Goal: Task Accomplishment & Management: Use online tool/utility

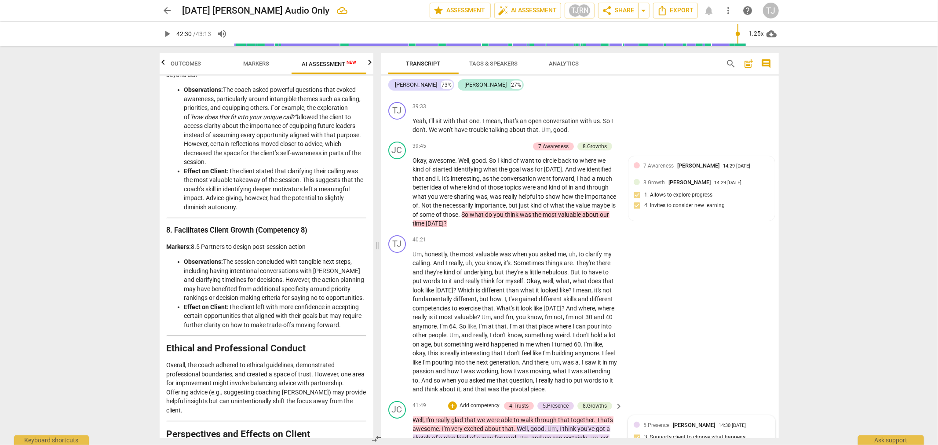
scroll to position [5603, 0]
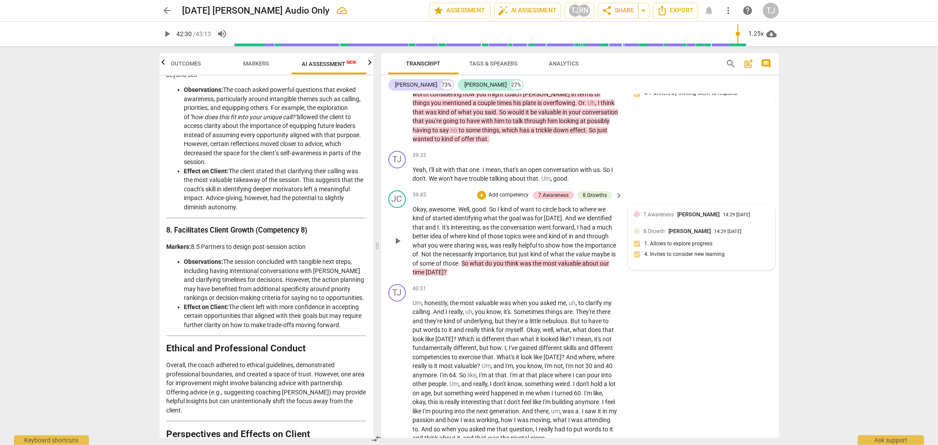
click at [675, 227] on div "8.Growth [PERSON_NAME] 14:29 [DATE] 1. Allows to explore progress 4. Invites to…" at bounding box center [701, 245] width 136 height 37
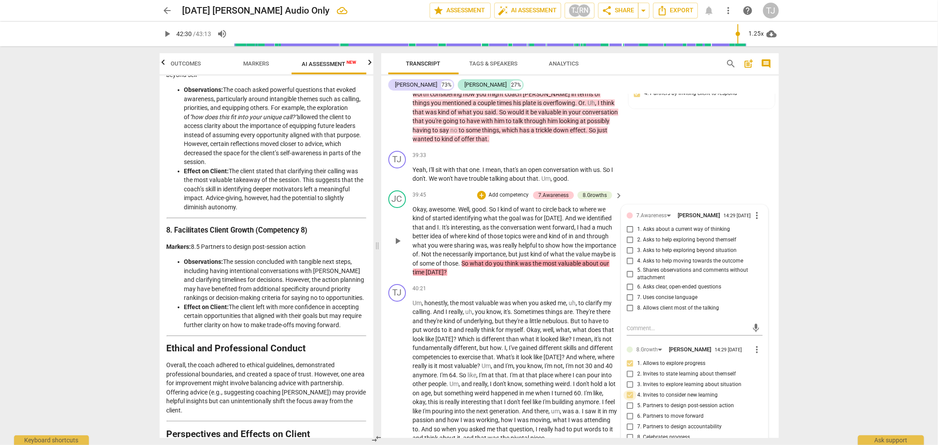
click at [627, 390] on input "4. Invites to consider new learning" at bounding box center [630, 395] width 14 height 11
click at [629, 390] on input "4. Invites to consider new learning" at bounding box center [630, 395] width 14 height 11
checkbox input "false"
click at [627, 282] on input "6. Asks clear, open-ended questions" at bounding box center [630, 287] width 14 height 11
checkbox input "true"
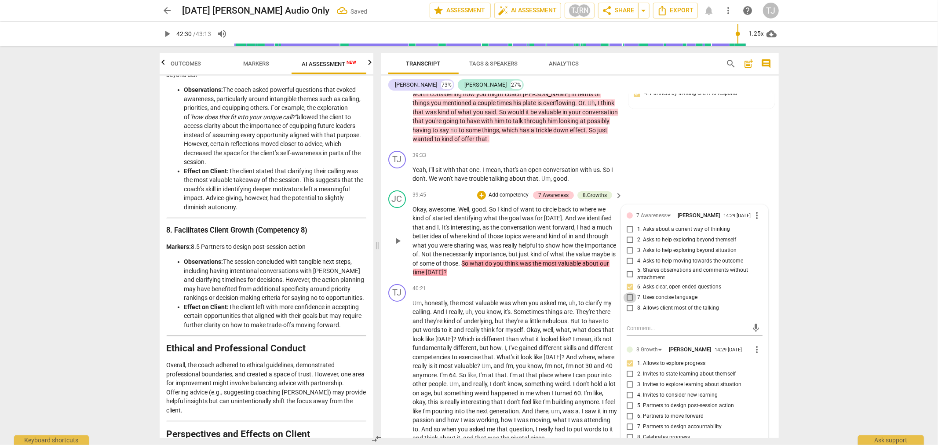
click at [627, 292] on input "7. Uses concise language" at bounding box center [630, 297] width 14 height 11
checkbox input "true"
click at [836, 106] on div "arrow_back [DATE] [PERSON_NAME] Audio Only Saved edit star Assessment auto_fix_…" at bounding box center [469, 222] width 938 height 445
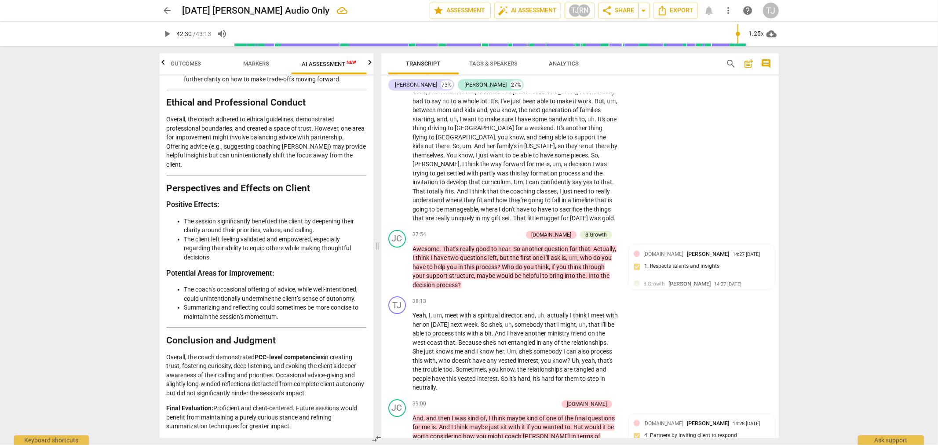
scroll to position [5212, 0]
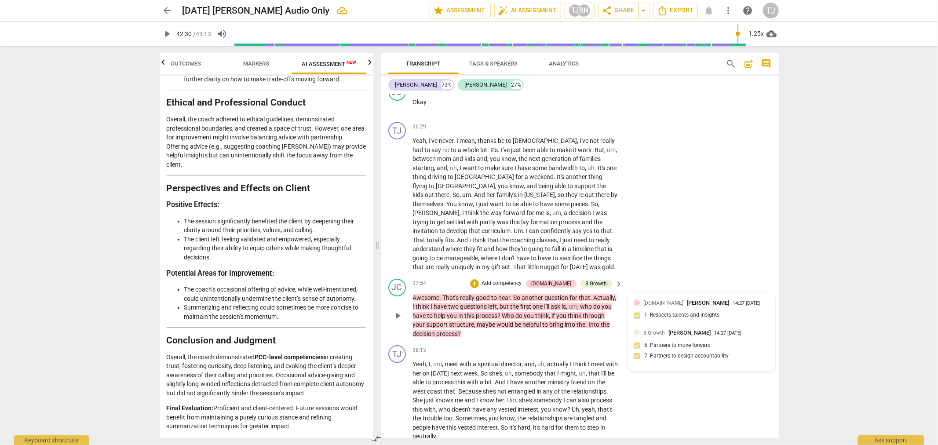
click at [669, 328] on div "8.Growth [PERSON_NAME] 14:27 [DATE] 6. Partners to move forward 7. Partners to …" at bounding box center [701, 346] width 136 height 37
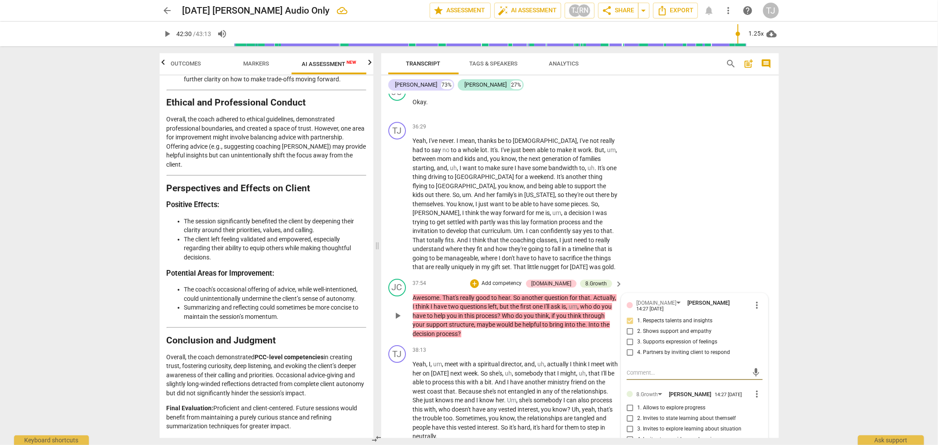
checkbox input "false"
click at [731, 143] on div "TJ play_arrow pause 36:29 + Add competency keyboard_arrow_right Yeah , I've nev…" at bounding box center [579, 196] width 397 height 157
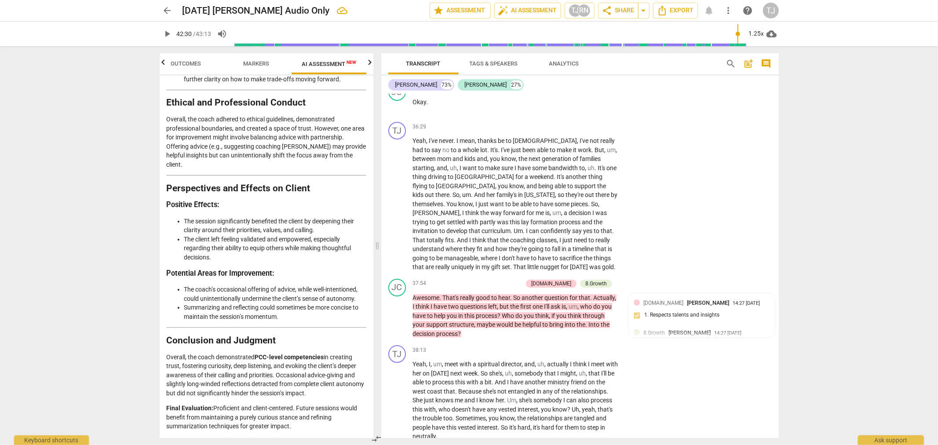
click at [729, 62] on span "search" at bounding box center [731, 63] width 11 height 11
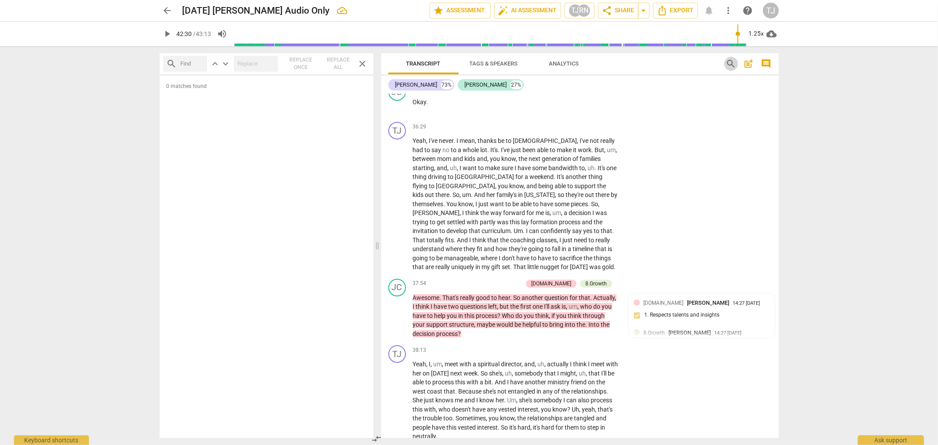
click at [727, 63] on span "search" at bounding box center [731, 63] width 11 height 11
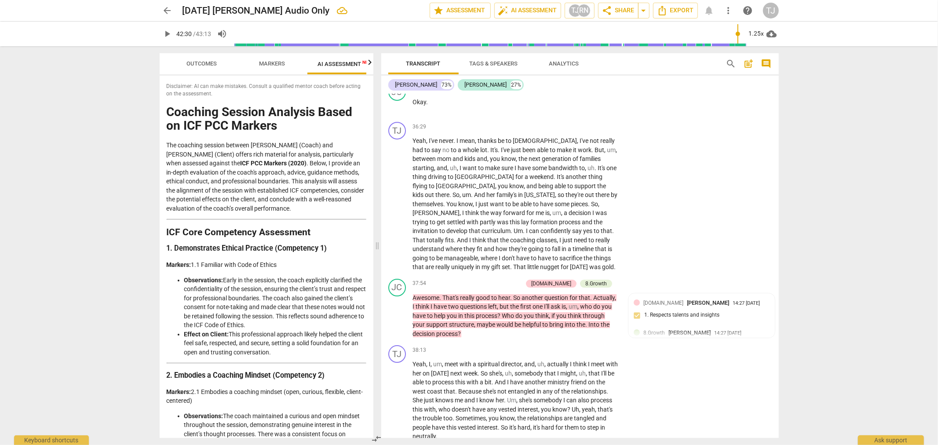
scroll to position [0, 16]
click at [727, 63] on span "search" at bounding box center [731, 63] width 11 height 11
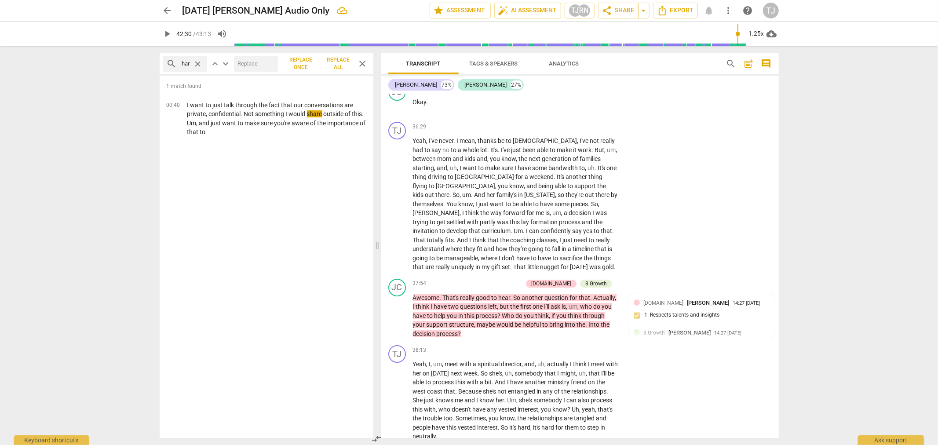
scroll to position [0, 2]
type input "s"
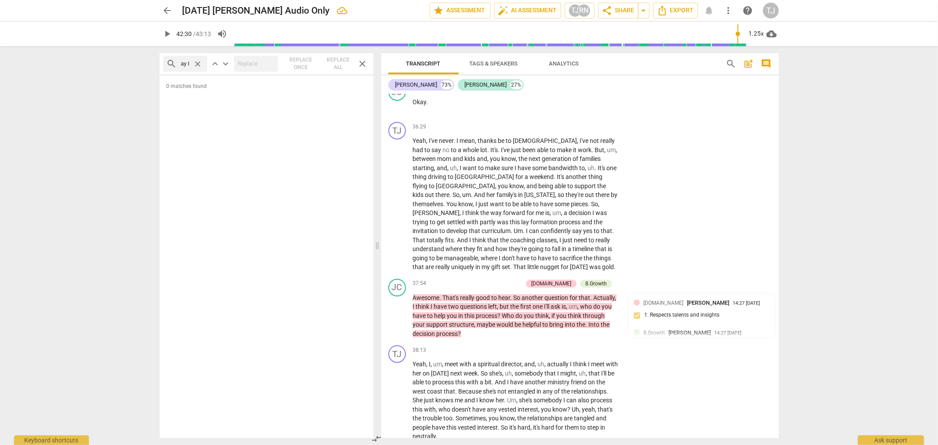
scroll to position [0, 4]
type input "m"
type input "c"
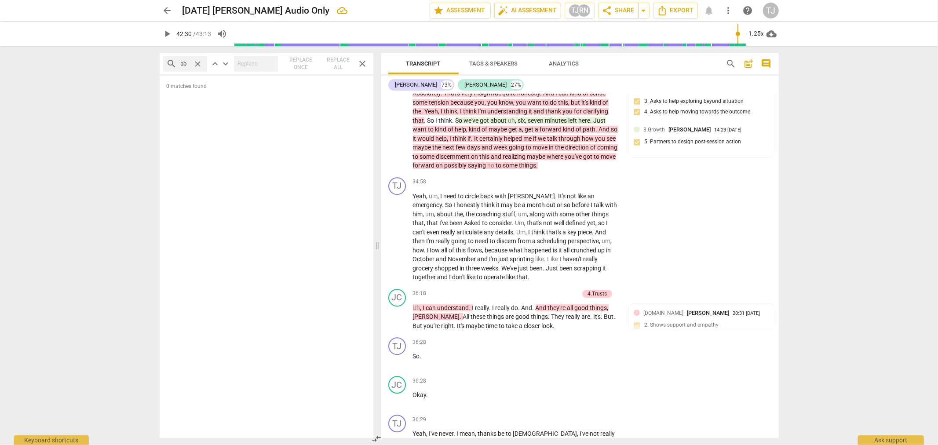
type input "o"
type input "reflect"
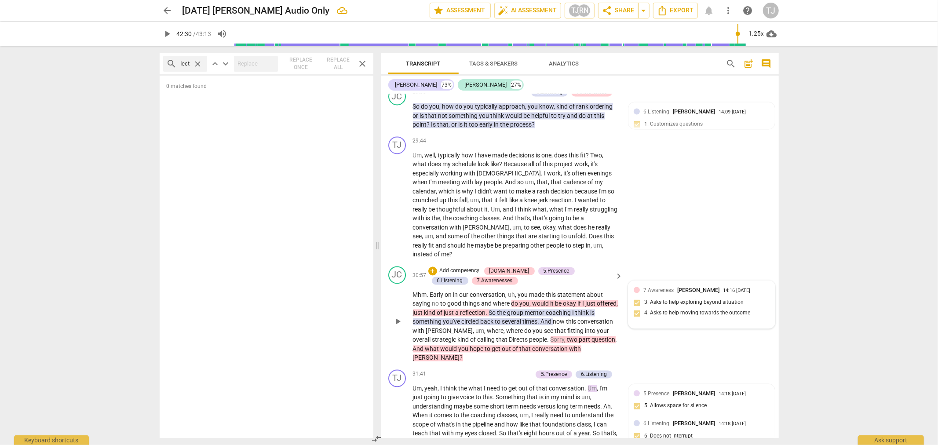
scroll to position [0, 0]
click at [666, 286] on div "7.Awareness [PERSON_NAME] 14:16 [DATE] 3. Asks to help exploring beyond situati…" at bounding box center [701, 304] width 136 height 37
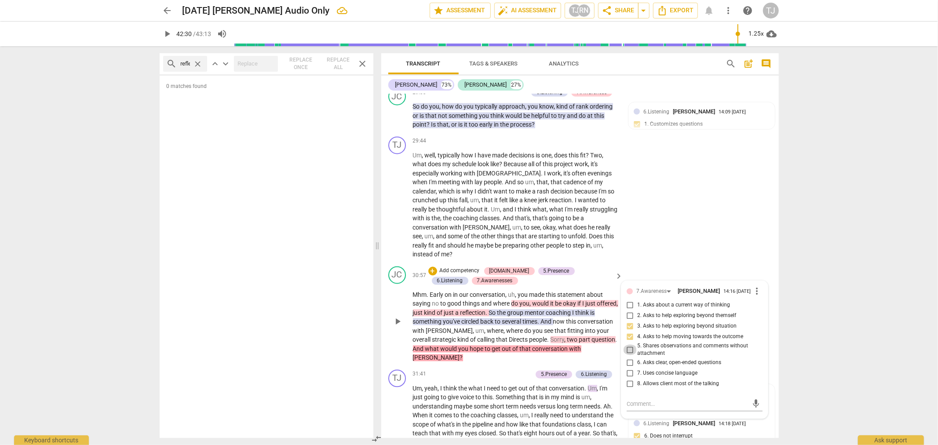
click at [627, 345] on input "5. Shares observations and comments without attachment" at bounding box center [630, 350] width 14 height 11
click at [630, 345] on input "5. Shares observations and comments without attachment" at bounding box center [630, 350] width 14 height 11
click at [627, 345] on input "5. Shares observations and comments without attachment" at bounding box center [630, 350] width 14 height 11
checkbox input "false"
click at [540, 291] on p "Mhm . Early on in our conversation , uh , you made this statement about saying …" at bounding box center [516, 327] width 206 height 72
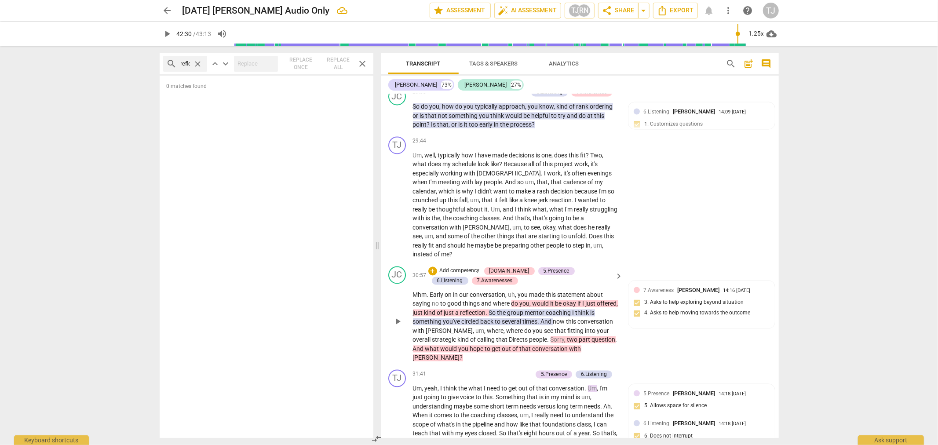
click at [506, 300] on span "where" at bounding box center [502, 303] width 18 height 7
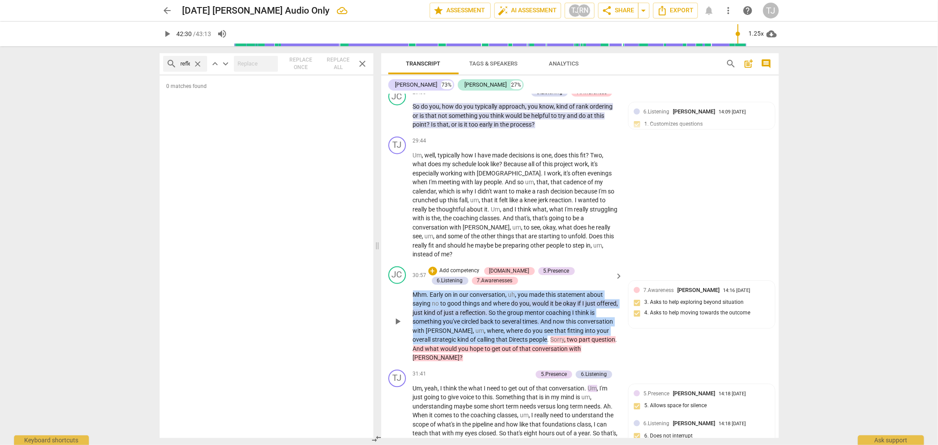
drag, startPoint x: 412, startPoint y: 221, endPoint x: 548, endPoint y: 267, distance: 143.6
click at [548, 291] on p "Mhm . Early on in our conversation , uh , you made this statement about saying …" at bounding box center [516, 327] width 206 height 72
click at [554, 254] on div "+" at bounding box center [556, 255] width 9 height 9
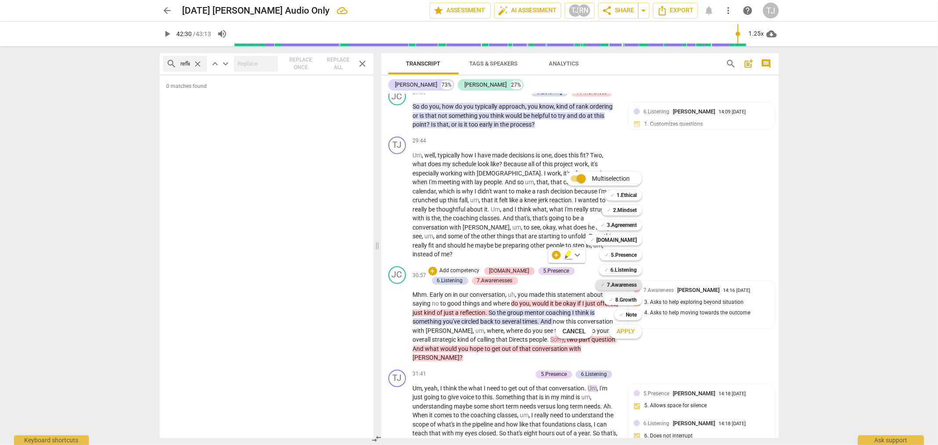
click at [619, 284] on b "7.Awareness" at bounding box center [622, 285] width 30 height 11
click at [622, 335] on span "Apply" at bounding box center [625, 331] width 18 height 9
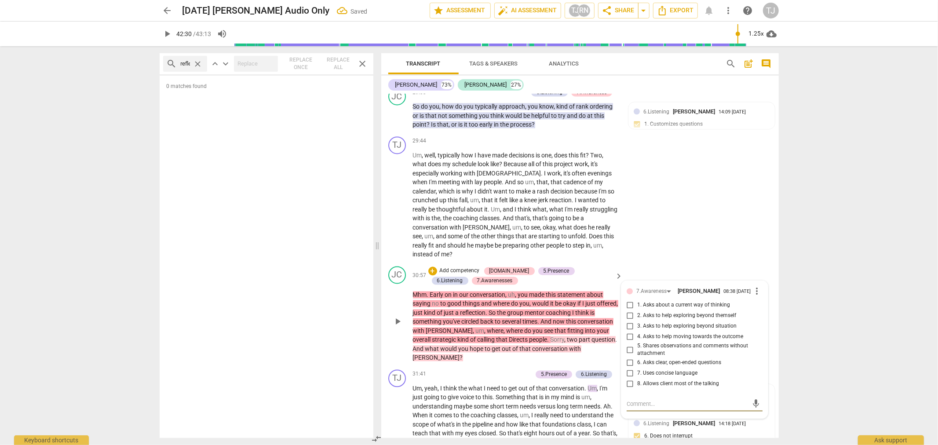
click at [627, 345] on input "5. Shares observations and comments without attachment" at bounding box center [630, 350] width 14 height 11
checkbox input "true"
click at [731, 169] on div "TJ play_arrow pause 29:44 + Add competency keyboard_arrow_right Um , well , typ…" at bounding box center [579, 198] width 397 height 130
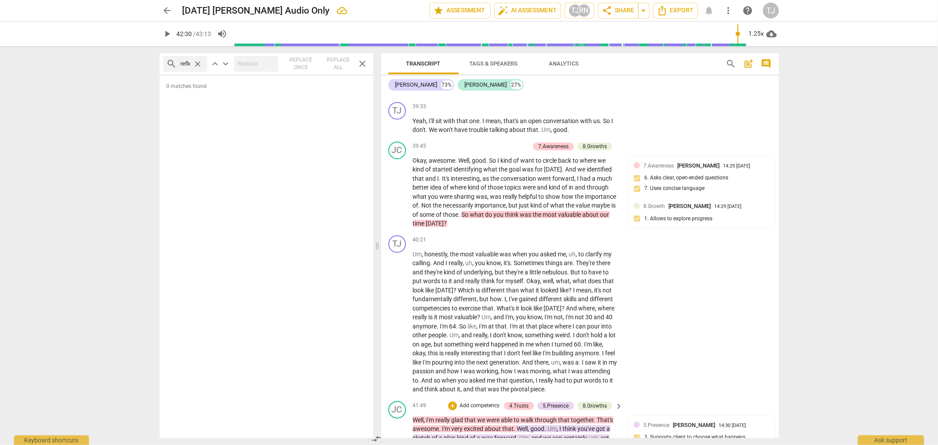
scroll to position [5848, 0]
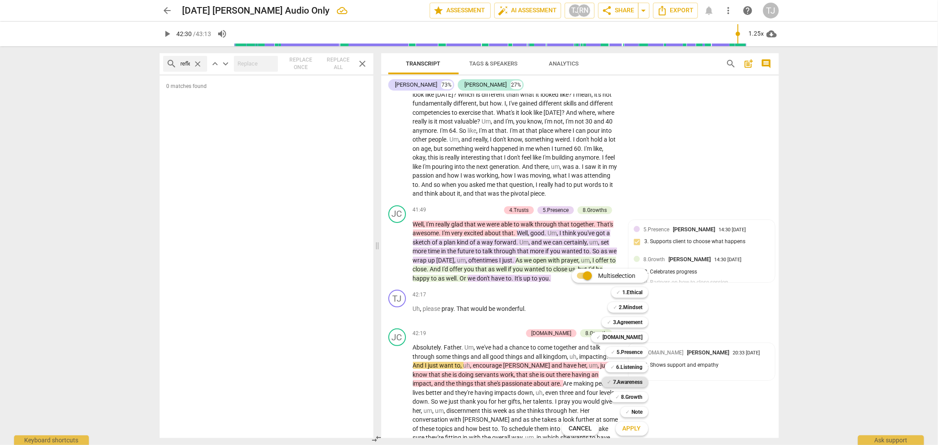
click at [622, 379] on b "7.Awareness" at bounding box center [628, 382] width 30 height 11
click at [627, 430] on span "Apply" at bounding box center [631, 428] width 18 height 9
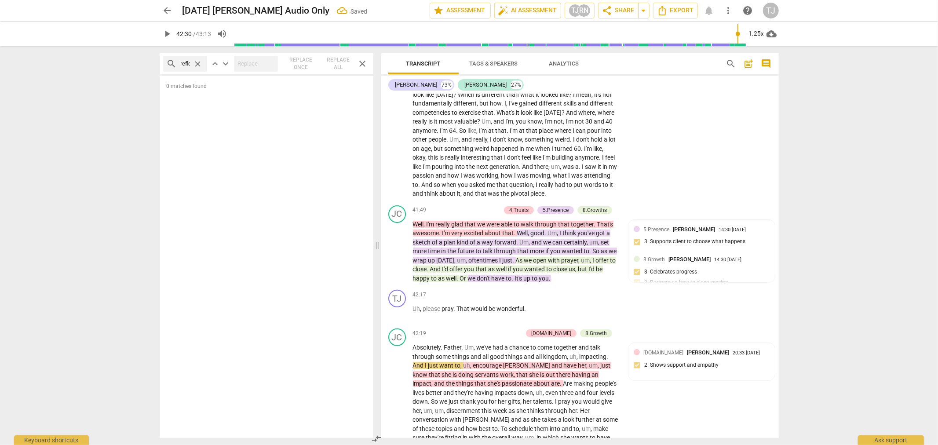
scroll to position [5933, 0]
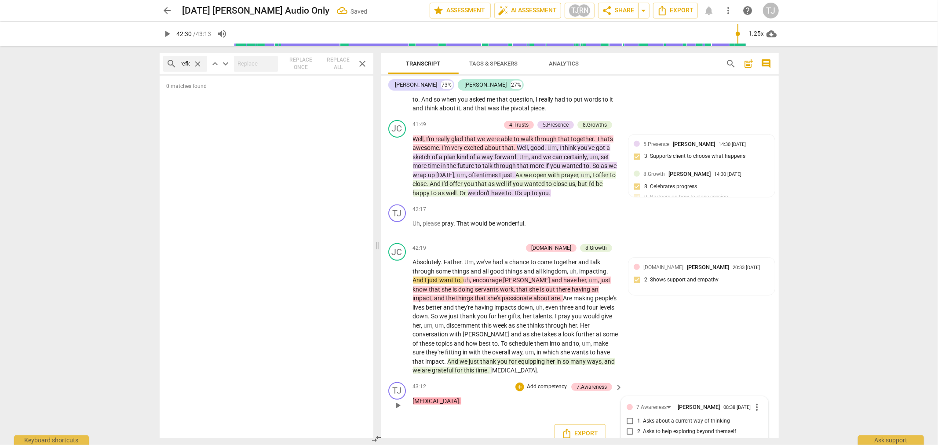
checkbox input "true"
type textarea "C"
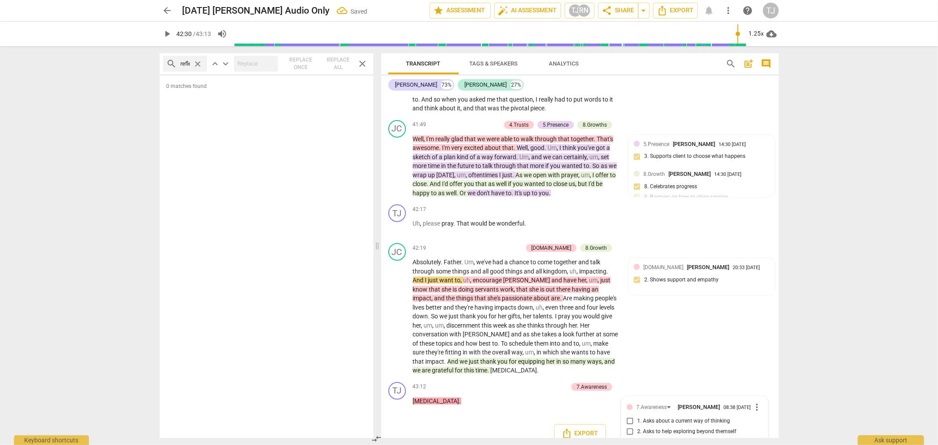
type textarea "Co"
type textarea "Coa"
type textarea "Coac"
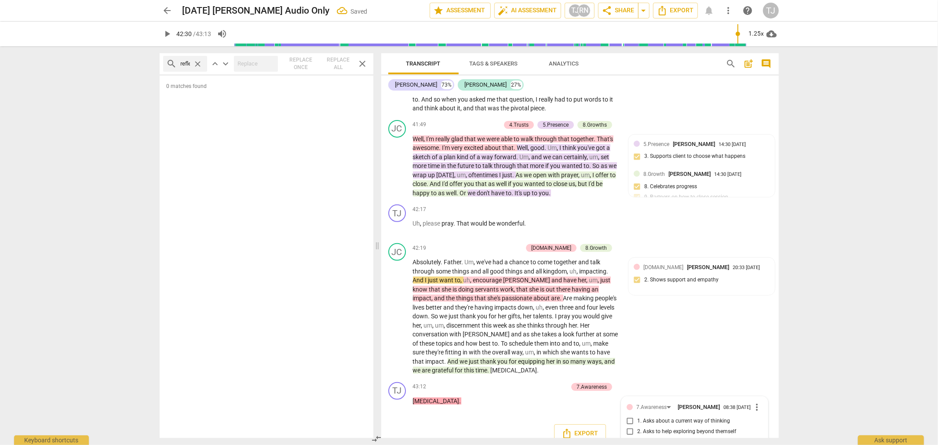
type textarea "Coac"
type textarea "Coach"
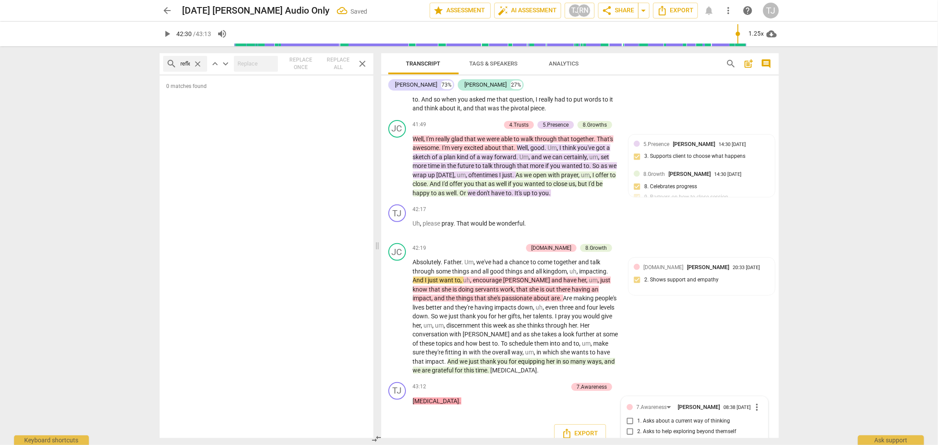
type textarea "Coach 2"
type textarea "Coach 27"
type textarea "Coach 27%"
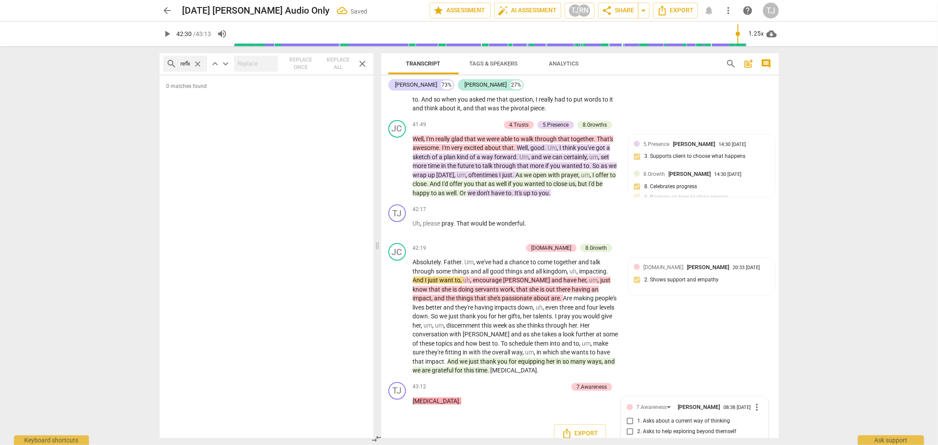
type textarea "Coach 27%"
type textarea "Coach 27% C"
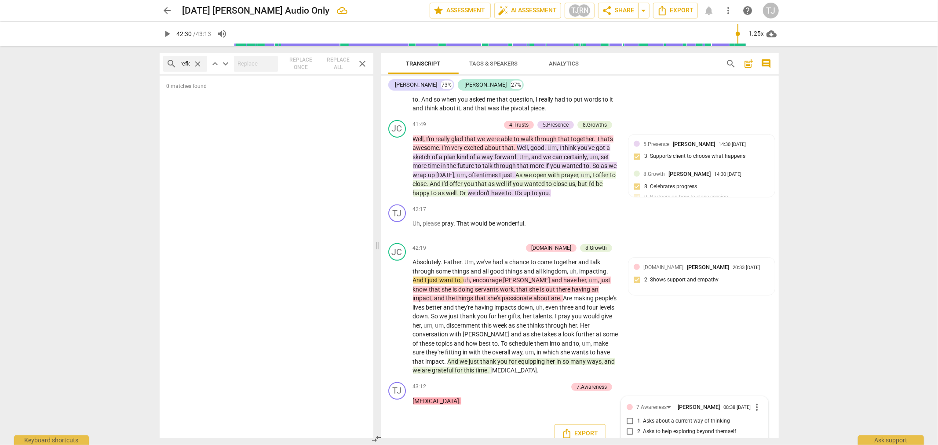
type textarea "Coach 27% Cl"
type textarea "Coach 27% Cle"
type textarea "Coach 27% Clei"
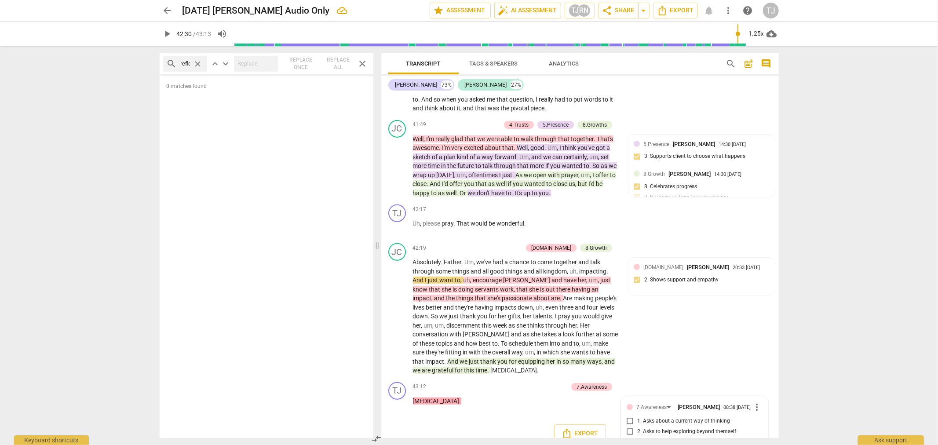
type textarea "Coach 27% Clei"
type textarea "Coach 27% Cleie"
type textarea "Coach 27% Cleien"
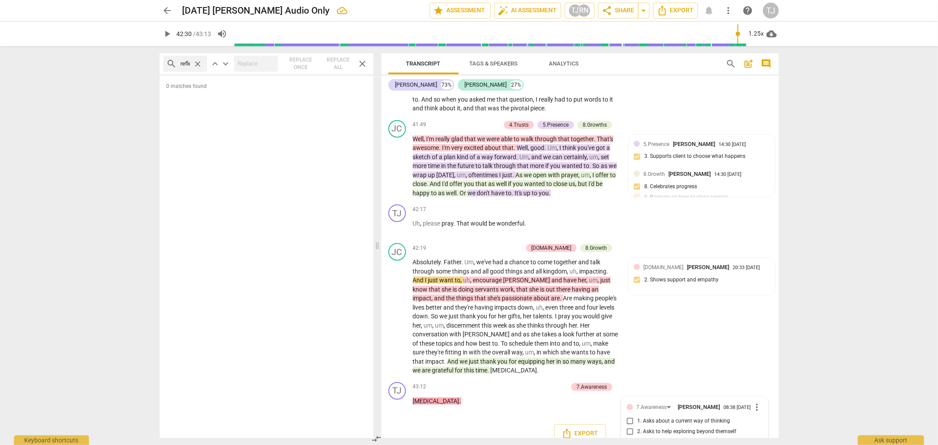
type textarea "Coach 27% Cleie"
type textarea "Coach 27% Clei"
type textarea "Coach 27% Cle"
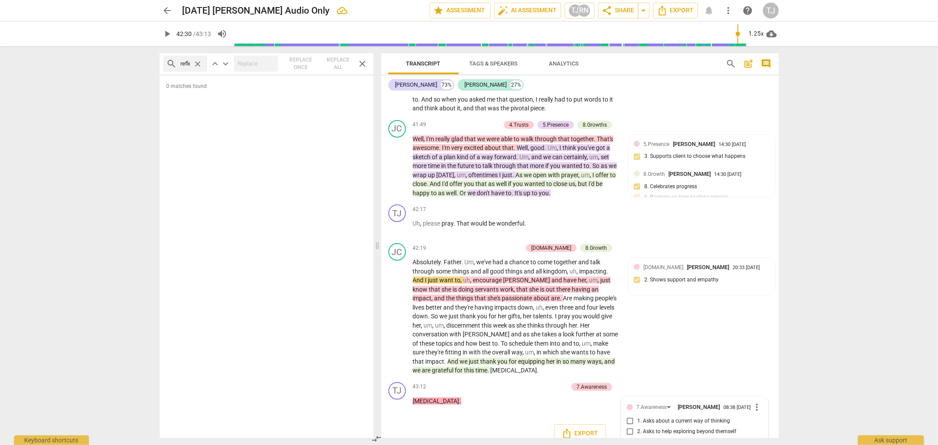
type textarea "Coach 27% Cle"
type textarea "Coach 27% Cl"
type textarea "Coach 27% Cli"
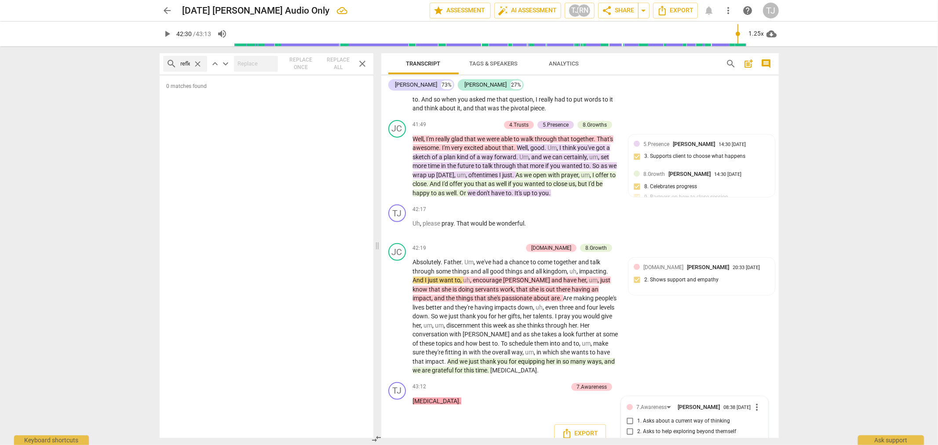
type textarea "Coach 27% Clie"
type textarea "Coach 27% Cliet"
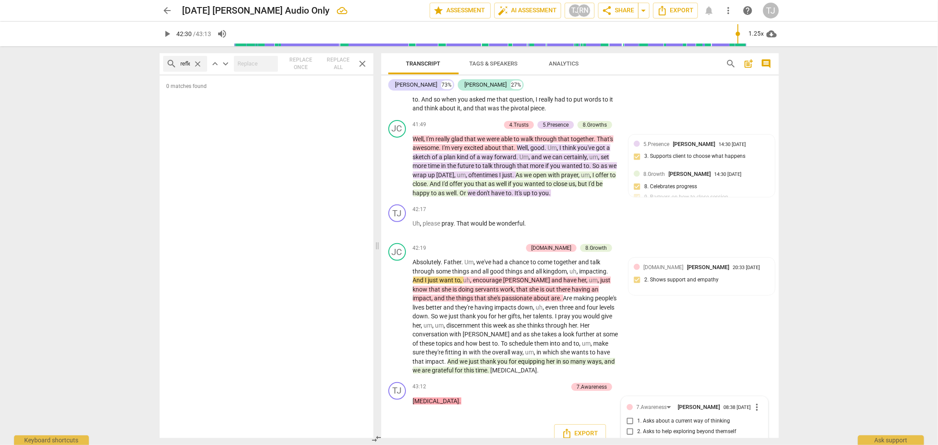
type textarea "Coach 27% Cliet"
type textarea "Coach 27% Clie"
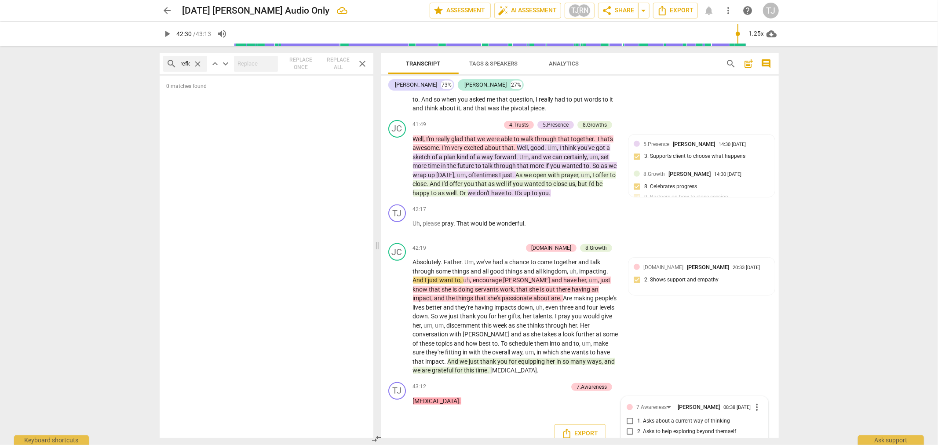
type textarea "Coach 27% Clien"
type textarea "Coach 27% Client"
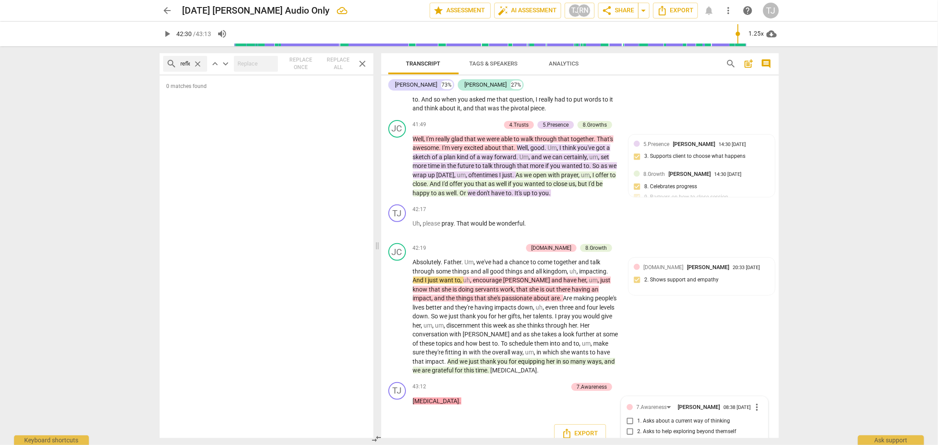
type textarea "Coach 27% Client"
type textarea "Coach 27% Client 7"
type textarea "Coach 27% Client 73"
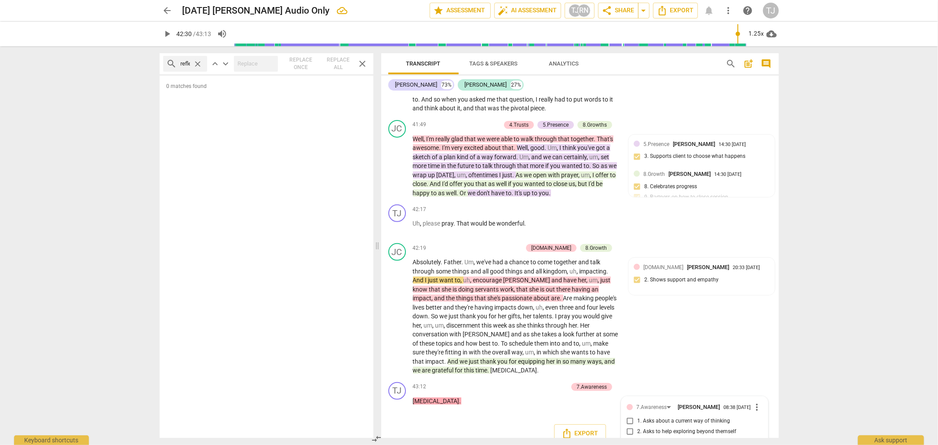
type textarea "Coach 27% Client 73%"
click at [738, 240] on div "JC play_arrow pause 42:19 + Add competency [DOMAIN_NAME] 8.Growth keyboard_arro…" at bounding box center [579, 309] width 397 height 139
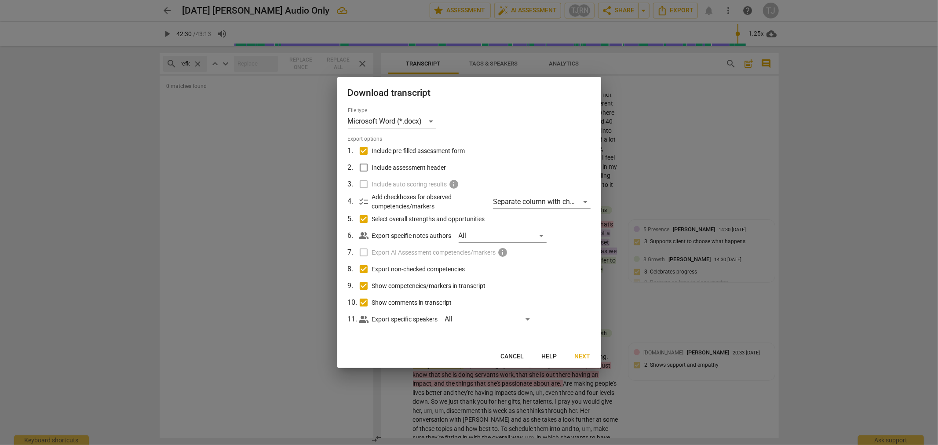
click at [582, 356] on span "Next" at bounding box center [583, 356] width 16 height 9
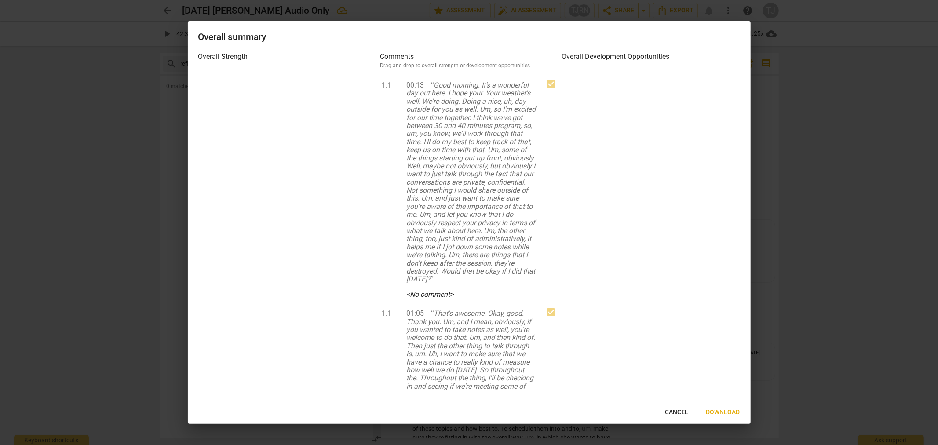
click at [714, 411] on span "Download" at bounding box center [723, 412] width 34 height 9
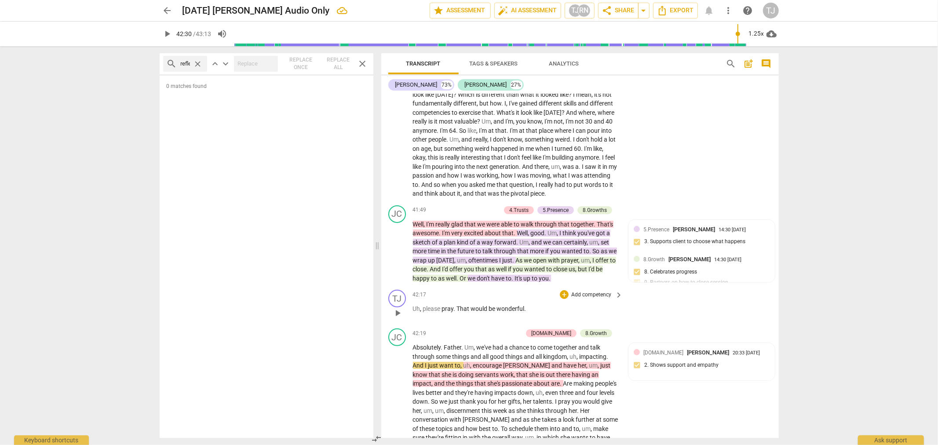
click at [748, 286] on div "TJ play_arrow pause 42:17 + Add competency keyboard_arrow_right Uh , please pra…" at bounding box center [579, 305] width 397 height 39
